Goal: Transaction & Acquisition: Purchase product/service

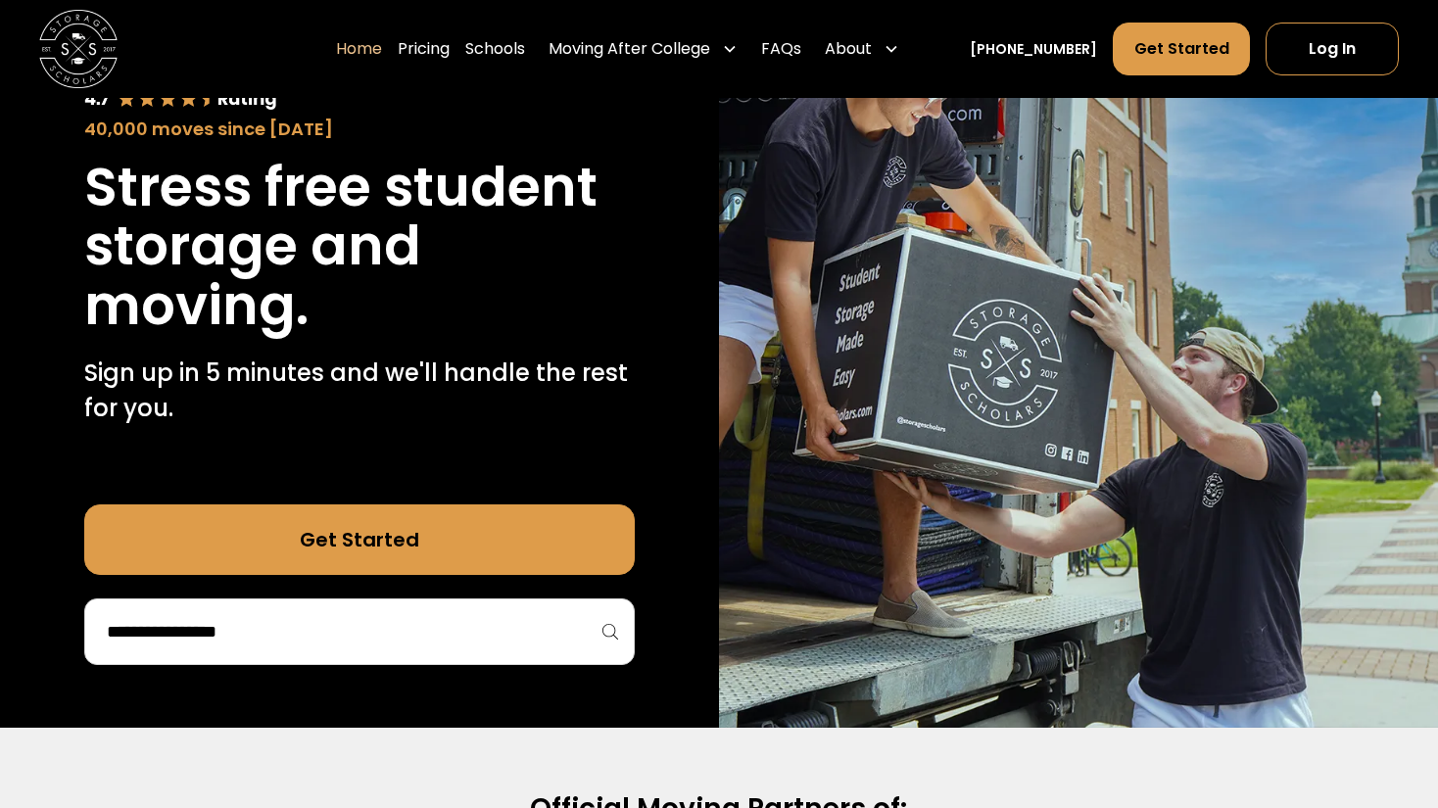
scroll to position [187, 0]
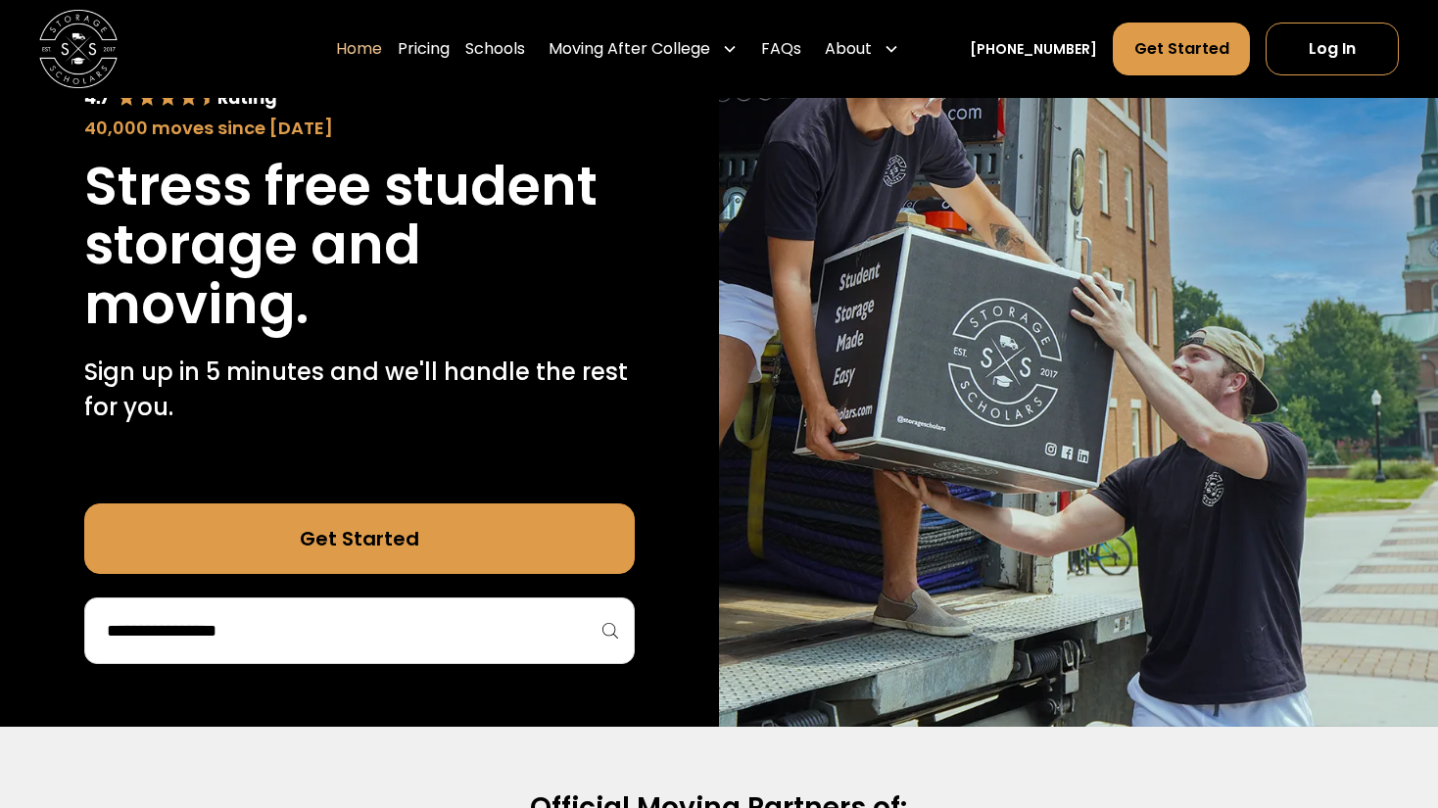
click at [293, 641] on input "search" at bounding box center [359, 630] width 509 height 33
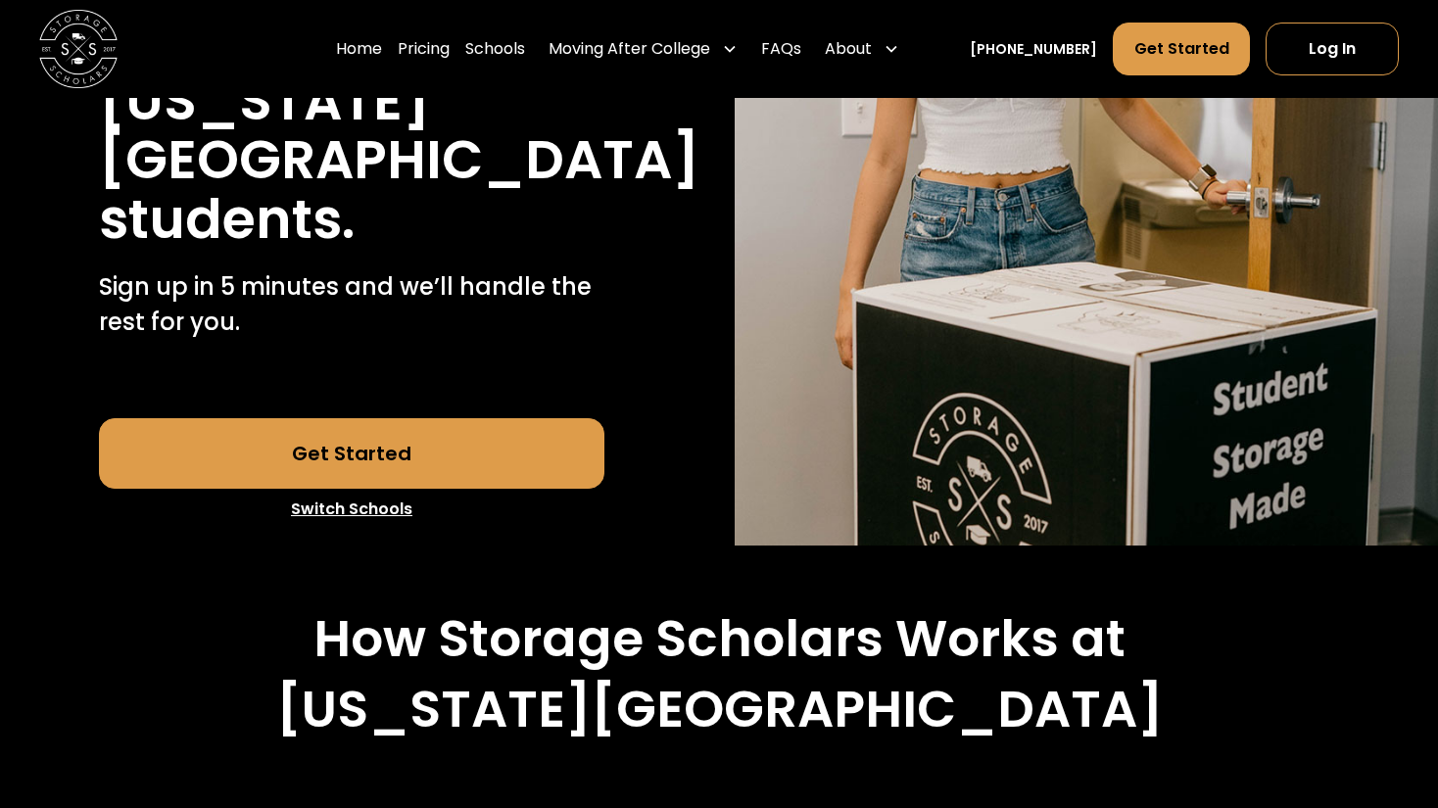
scroll to position [451, 0]
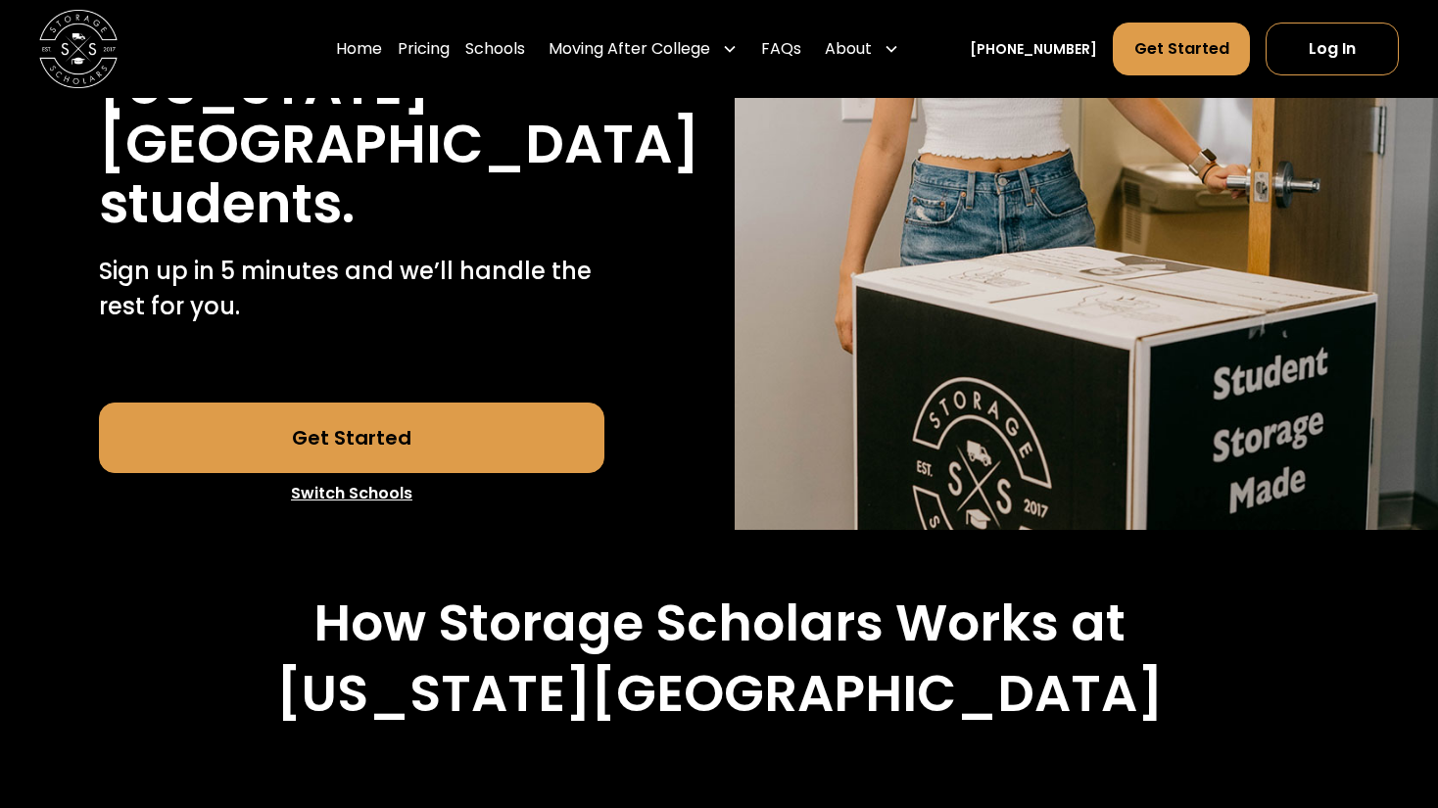
click at [418, 443] on link "Get Started" at bounding box center [352, 438] width 507 height 71
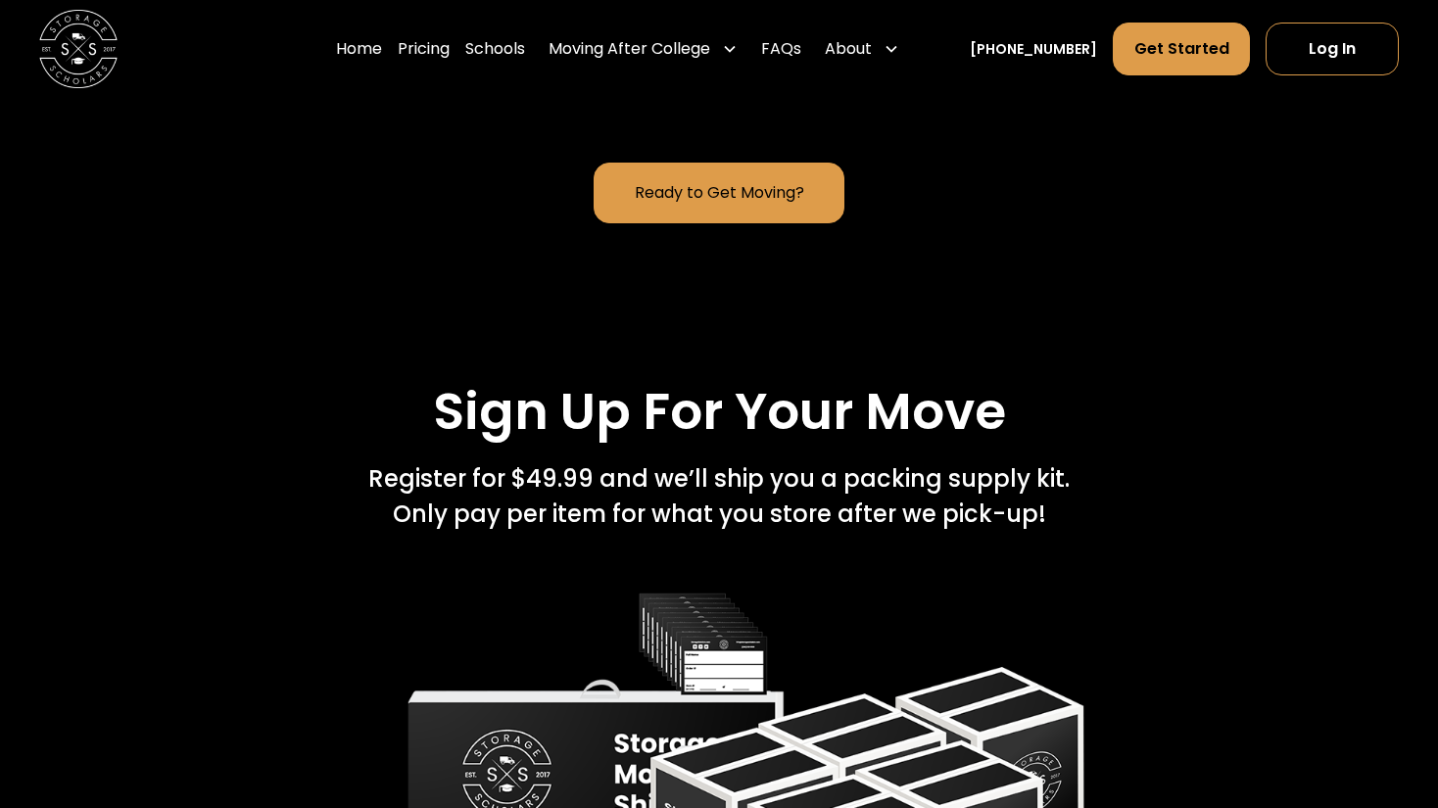
scroll to position [2544, 0]
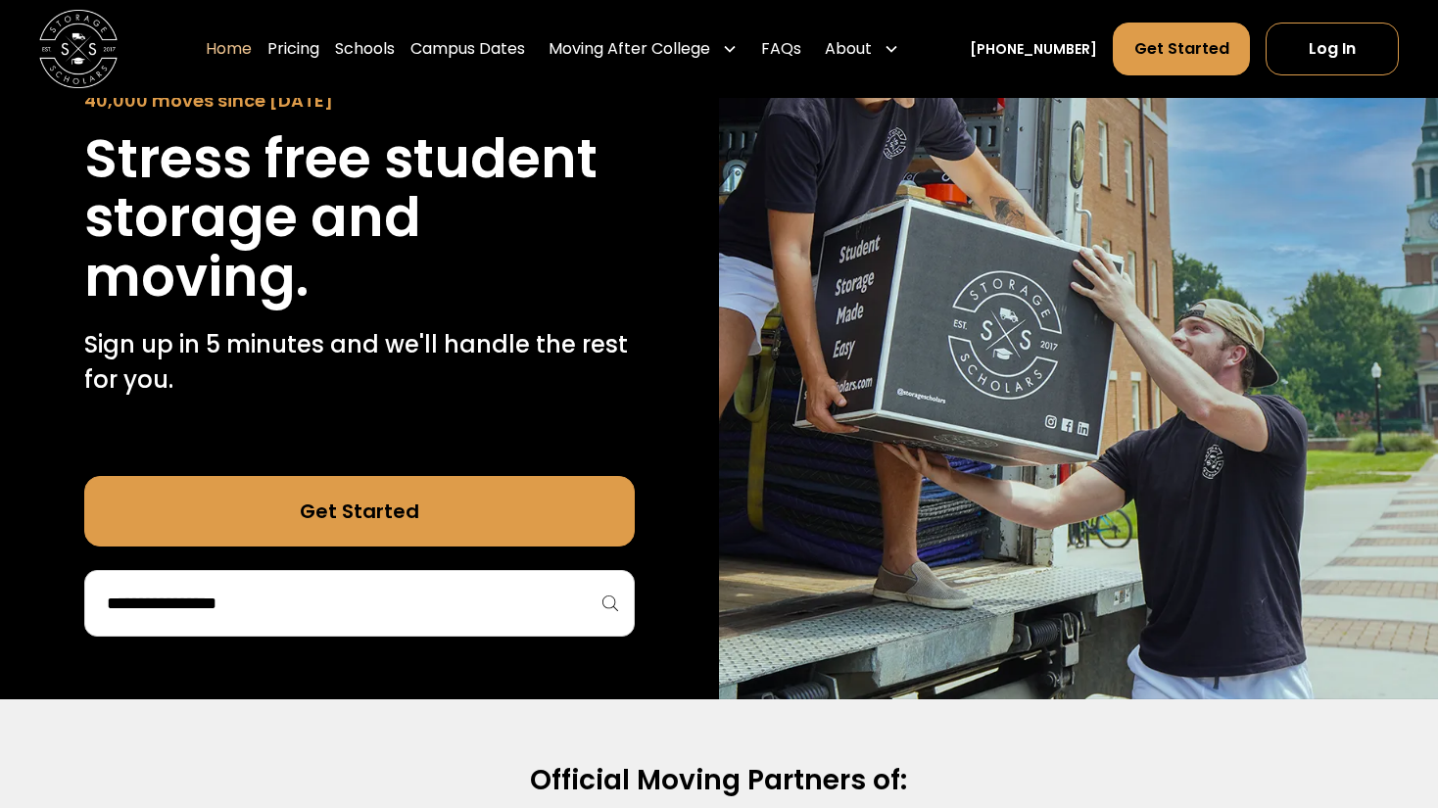
scroll to position [210, 0]
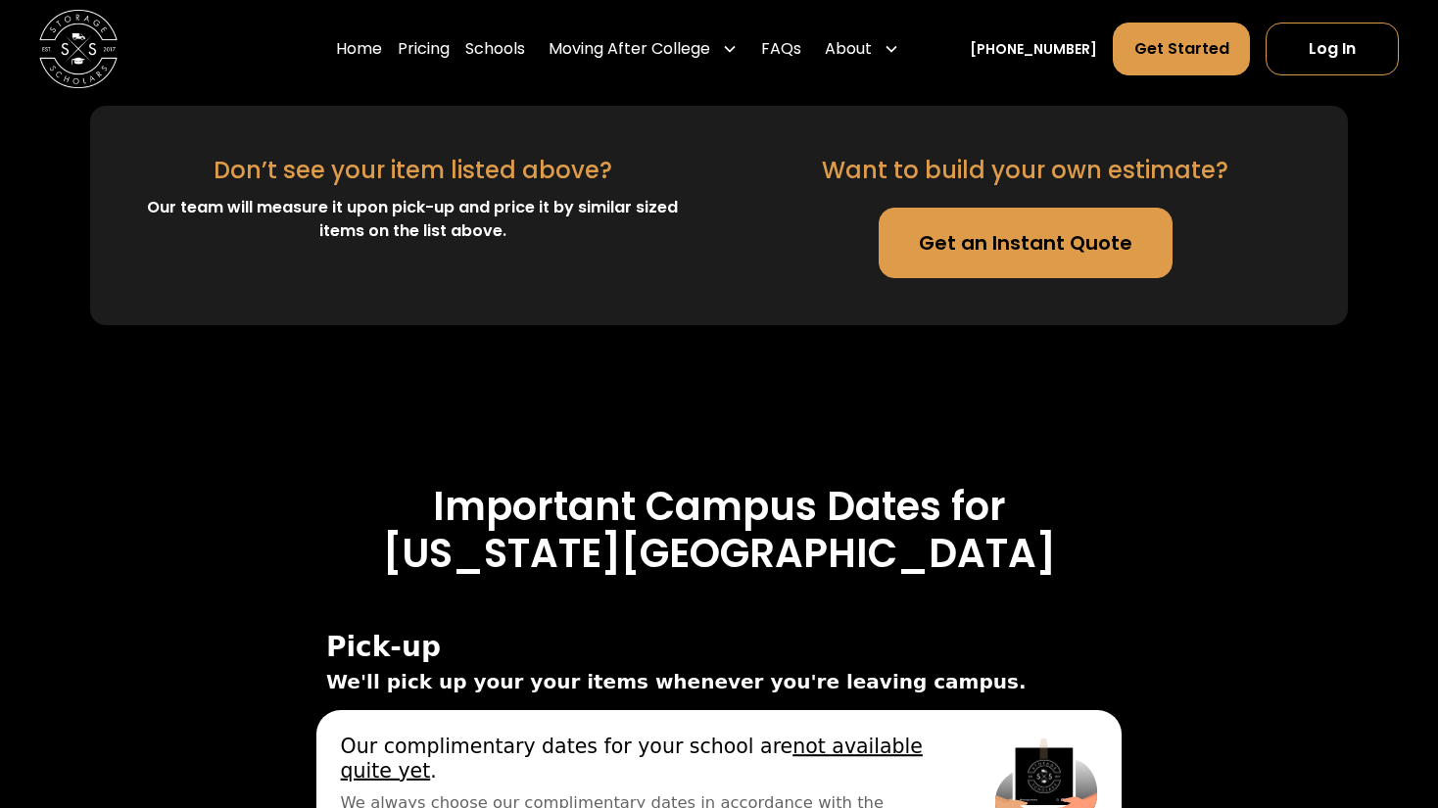
scroll to position [5956, 0]
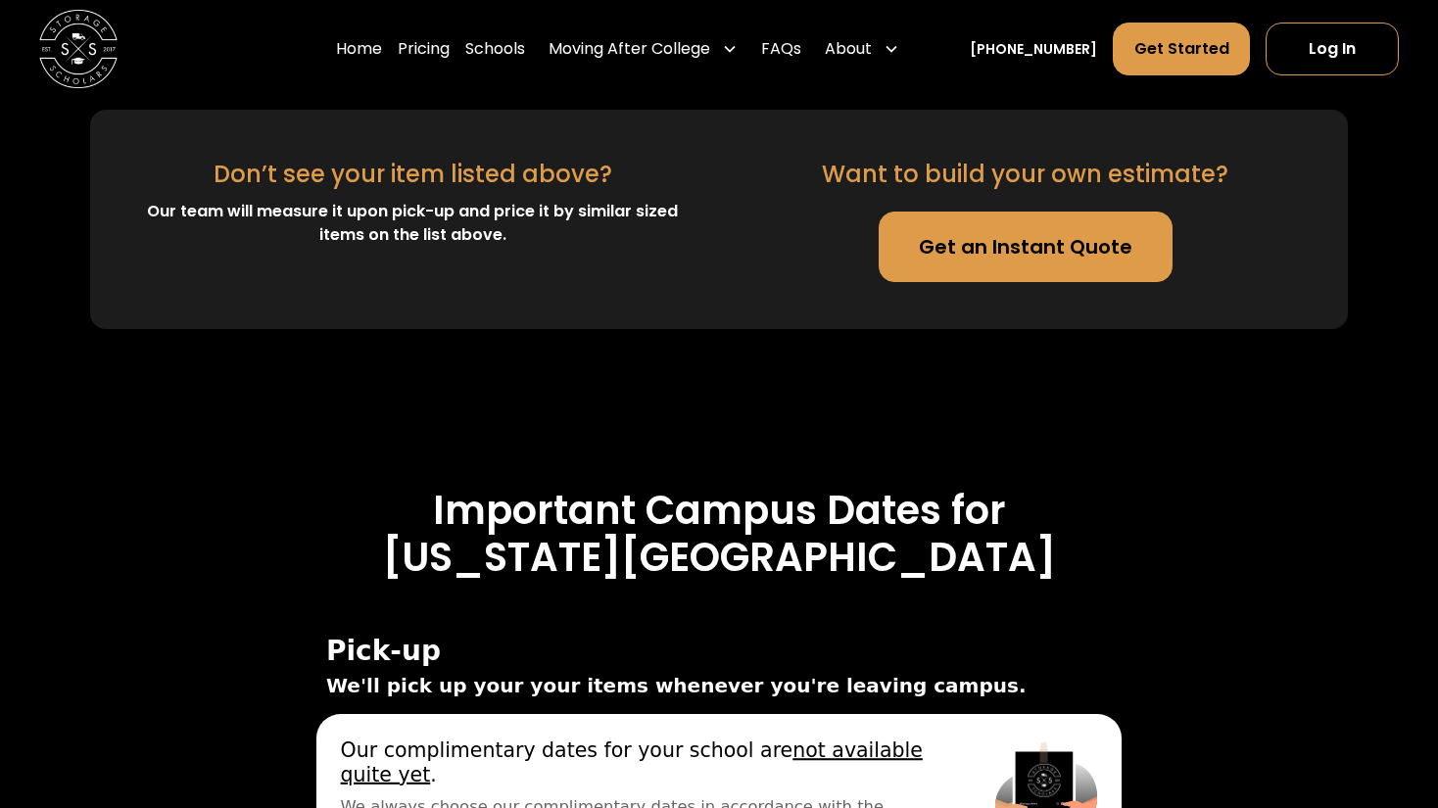
drag, startPoint x: 389, startPoint y: 412, endPoint x: 535, endPoint y: 429, distance: 146.9
click at [535, 795] on span "We always choose our complimentary dates in accordance with the university-desi…" at bounding box center [644, 819] width 606 height 48
click at [462, 795] on span "We always choose our complimentary dates in accordance with the university-desi…" at bounding box center [644, 819] width 606 height 48
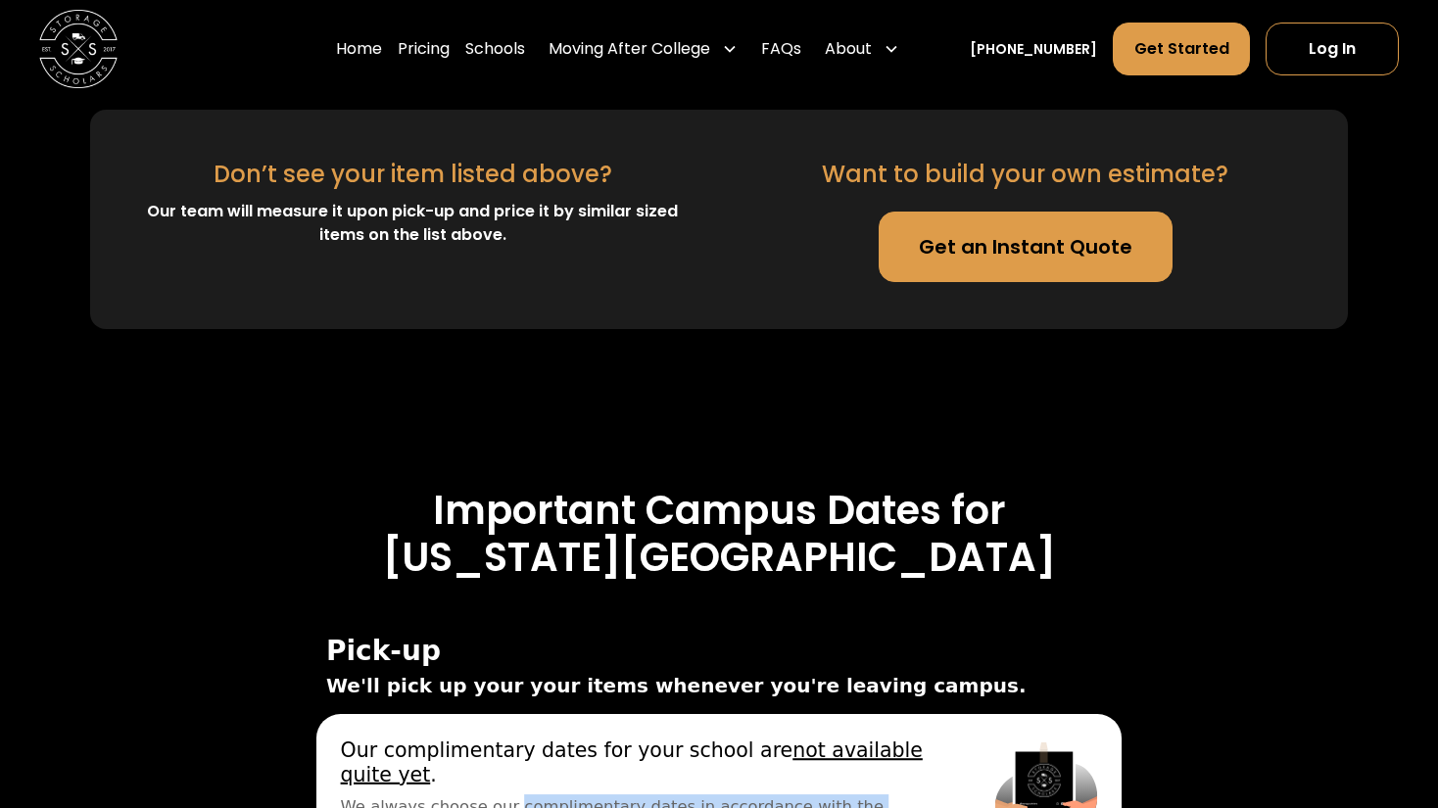
click at [462, 795] on span "We always choose our complimentary dates in accordance with the university-desi…" at bounding box center [644, 819] width 606 height 48
click at [522, 795] on span "We always choose our complimentary dates in accordance with the university-desi…" at bounding box center [644, 819] width 606 height 48
click at [612, 795] on span "We always choose our complimentary dates in accordance with the university-desi…" at bounding box center [644, 819] width 606 height 48
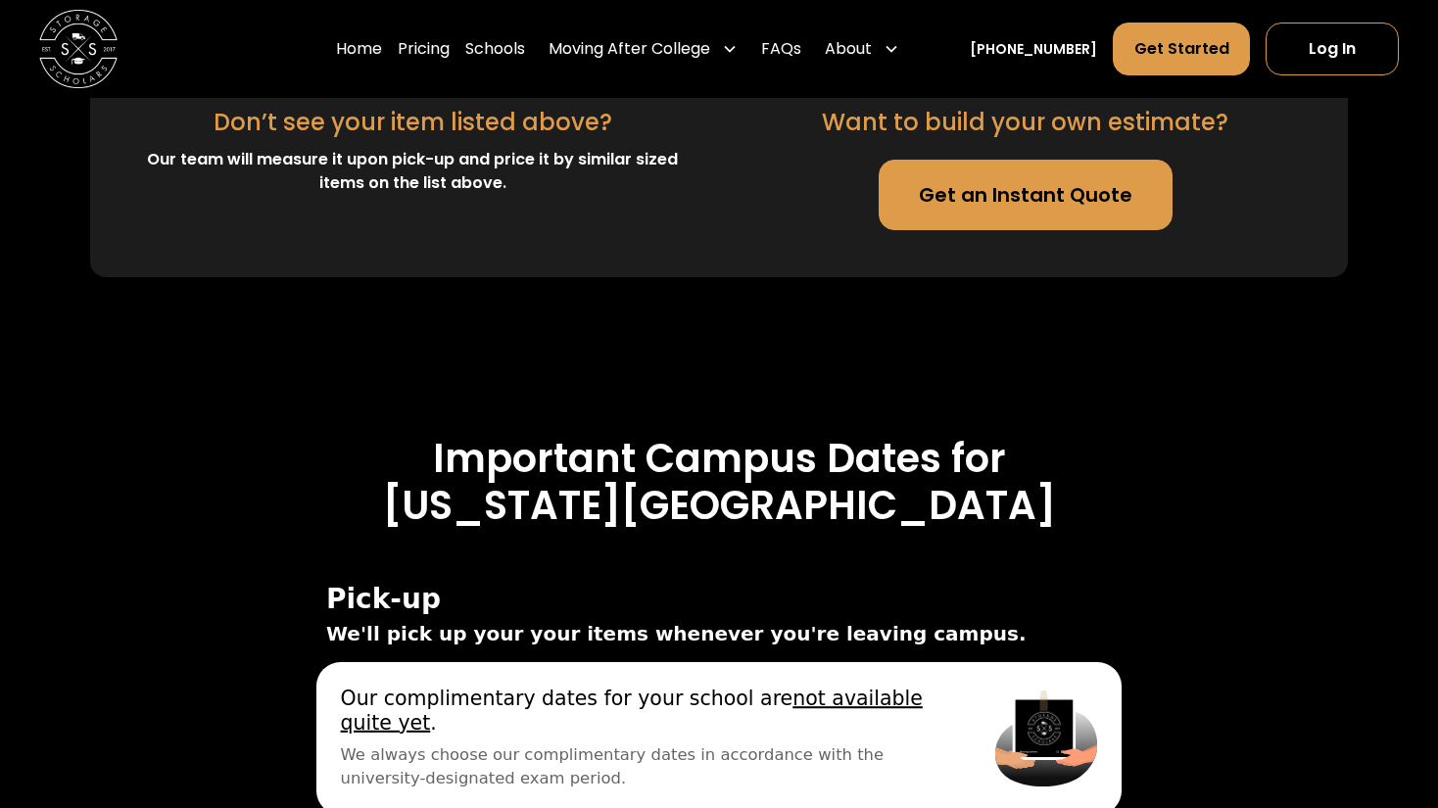
scroll to position [6028, 0]
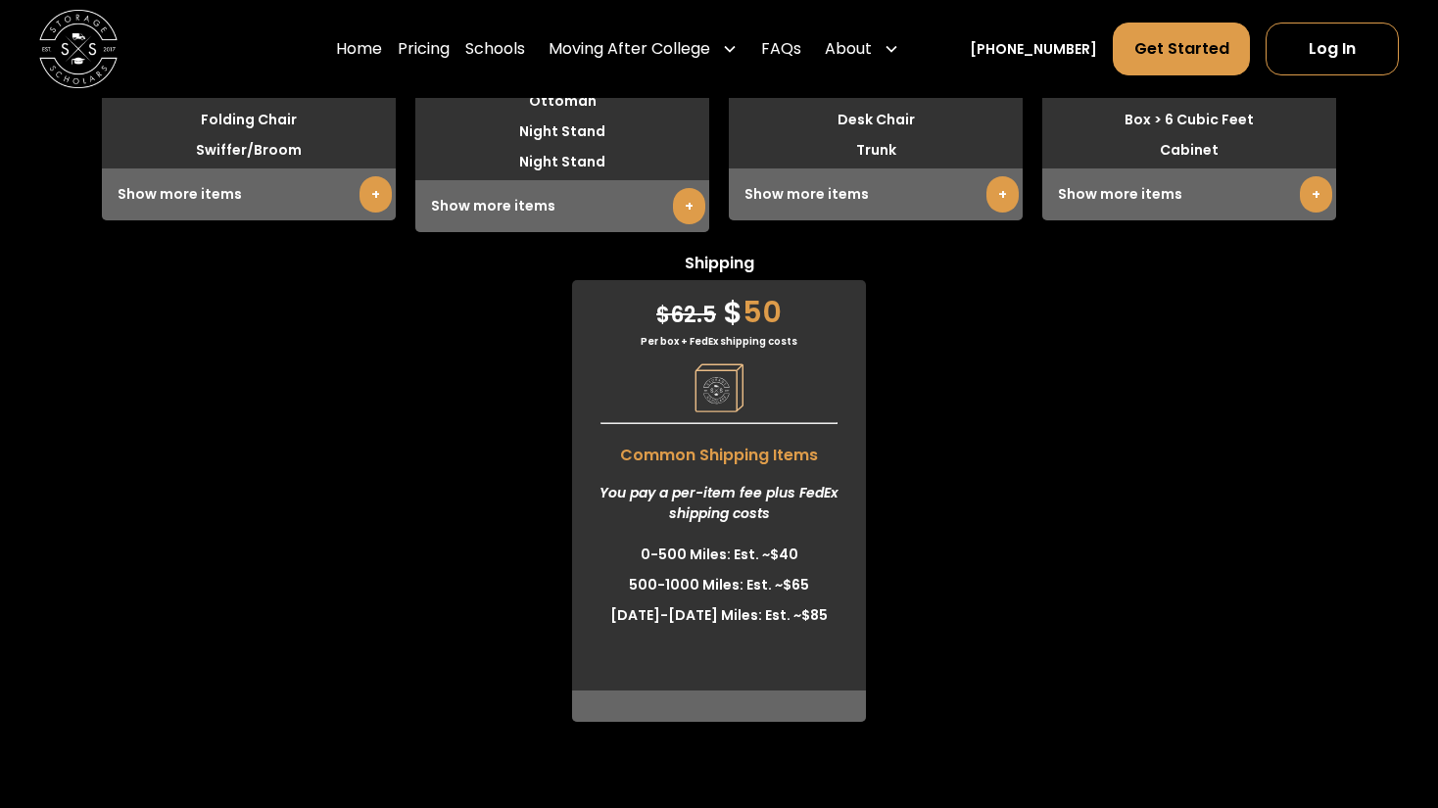
scroll to position [5211, 0]
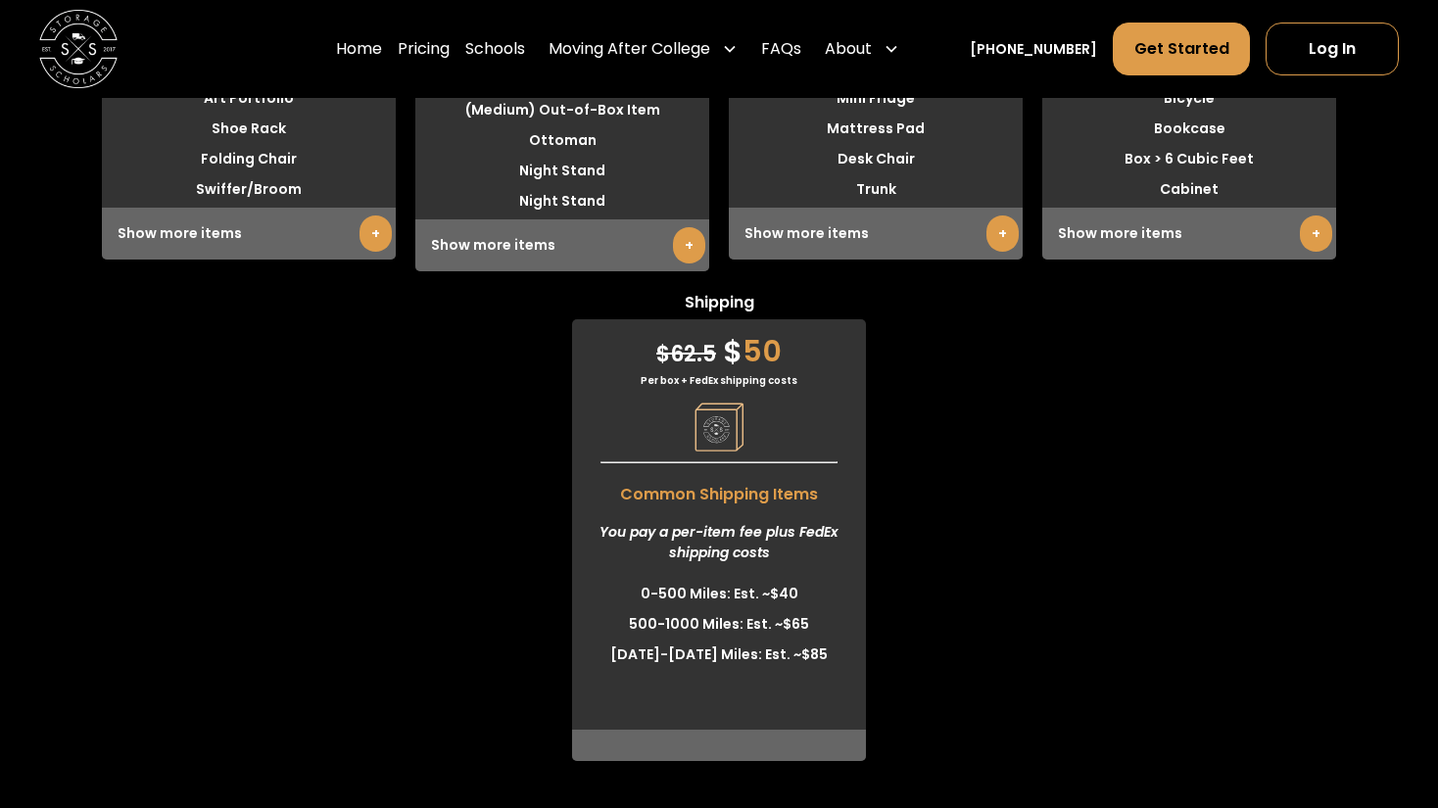
click at [766, 332] on div "$ 62.5 $ 50" at bounding box center [719, 346] width 294 height 54
click at [1005, 348] on div "Small $ 18.75 $ 15 Per item monthly Common Small Items Anything smaller than a …" at bounding box center [719, 273] width 1438 height 976
